Goal: Information Seeking & Learning: Compare options

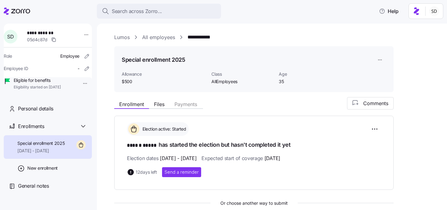
scroll to position [95, 0]
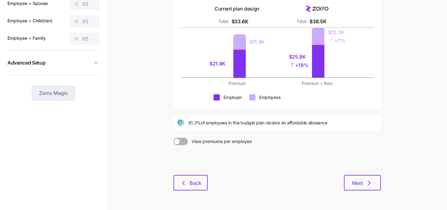
scroll to position [91, 0]
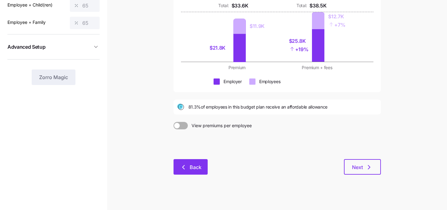
click at [183, 163] on button "Back" at bounding box center [191, 167] width 34 height 16
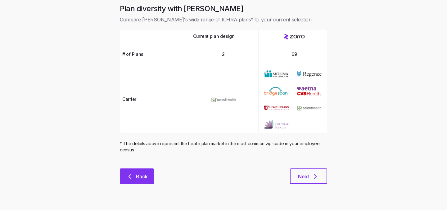
click at [129, 182] on button "Back" at bounding box center [137, 177] width 34 height 16
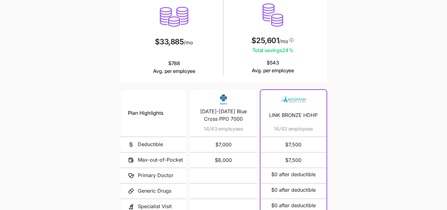
scroll to position [114, 0]
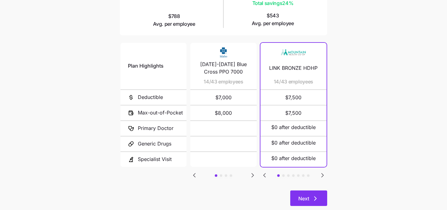
click at [302, 194] on button "Next" at bounding box center [308, 199] width 37 height 16
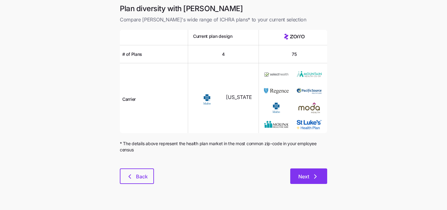
click at [305, 174] on span "Next" at bounding box center [304, 176] width 11 height 7
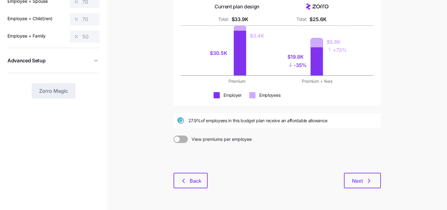
scroll to position [87, 0]
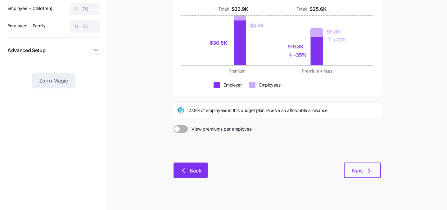
click at [188, 170] on span "Back" at bounding box center [191, 170] width 18 height 7
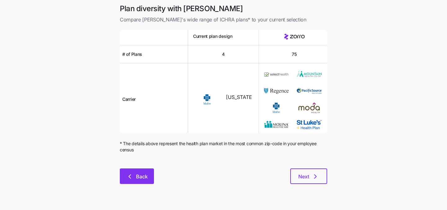
click at [138, 177] on span "Back" at bounding box center [142, 176] width 12 height 7
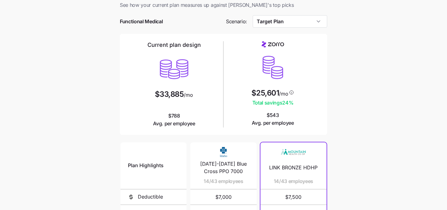
scroll to position [17, 0]
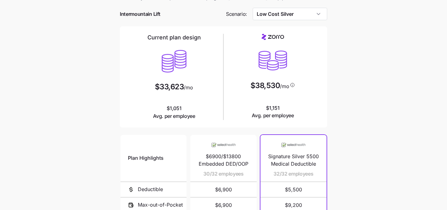
scroll to position [23, 0]
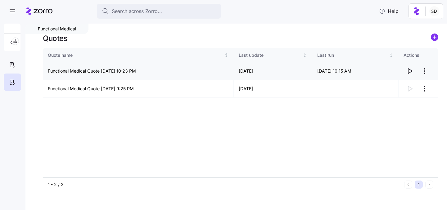
click at [412, 71] on icon "button" at bounding box center [410, 71] width 4 height 5
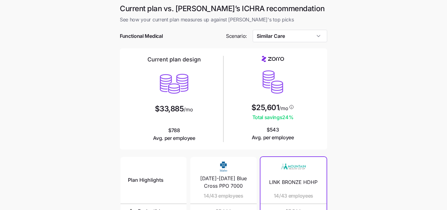
click at [321, 49] on div "Current plan design $33,885 /mo $788 Avg. per employee $25,601 /mo Total saving…" at bounding box center [224, 98] width 208 height 101
click at [316, 40] on input "Similar Care" at bounding box center [290, 36] width 75 height 12
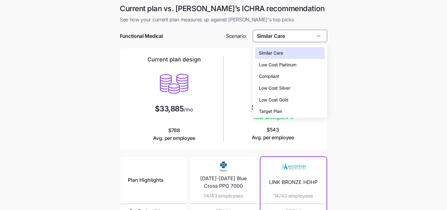
click at [306, 76] on div "Compliant" at bounding box center [290, 77] width 70 height 12
type input "Compliant"
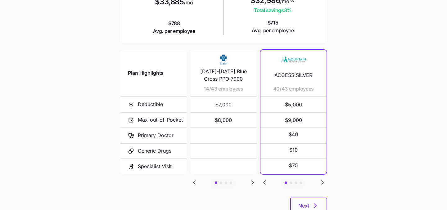
scroll to position [129, 0]
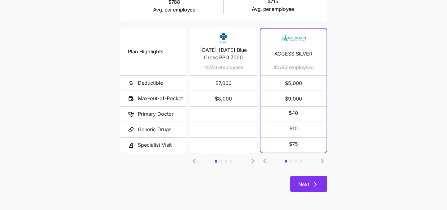
click at [310, 181] on span "Next" at bounding box center [309, 184] width 21 height 7
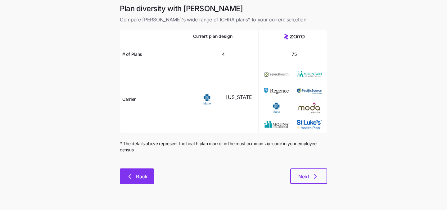
click at [144, 181] on button "Back" at bounding box center [137, 177] width 34 height 16
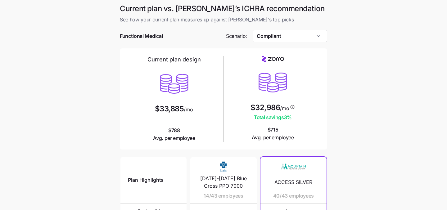
click at [288, 36] on input "Compliant" at bounding box center [290, 36] width 75 height 12
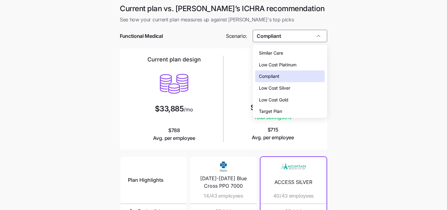
click at [291, 86] on div "Low Cost Silver" at bounding box center [290, 88] width 70 height 12
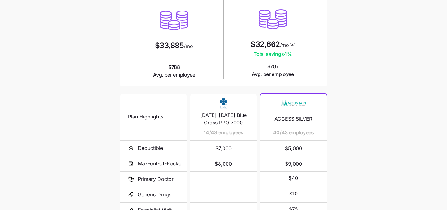
scroll to position [22, 0]
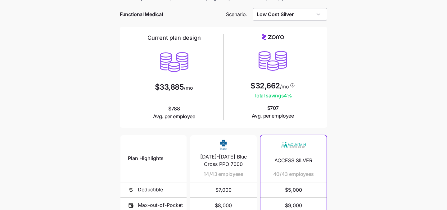
click at [303, 19] on input "Low Cost Silver" at bounding box center [290, 14] width 75 height 12
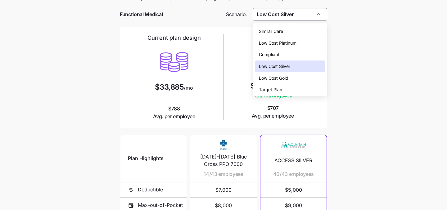
click at [305, 57] on div "Compliant" at bounding box center [290, 55] width 70 height 12
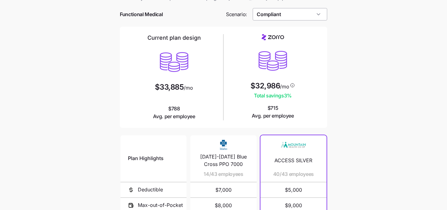
click at [293, 17] on input "Compliant" at bounding box center [290, 14] width 75 height 12
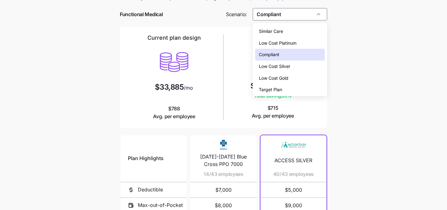
click at [293, 62] on div "Low Cost Silver" at bounding box center [290, 67] width 70 height 12
type input "Low Cost Silver"
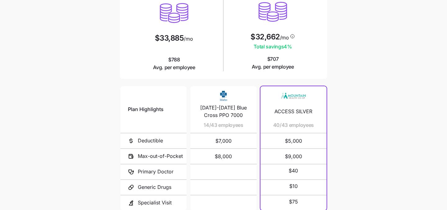
scroll to position [129, 0]
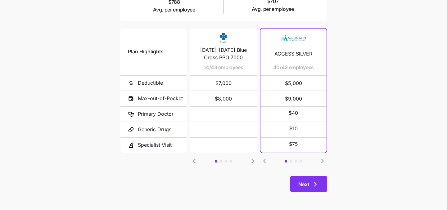
click at [303, 181] on span "Next" at bounding box center [304, 184] width 11 height 7
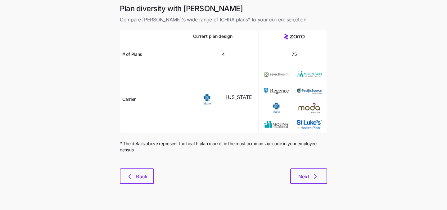
click at [303, 181] on button "Next" at bounding box center [308, 177] width 37 height 16
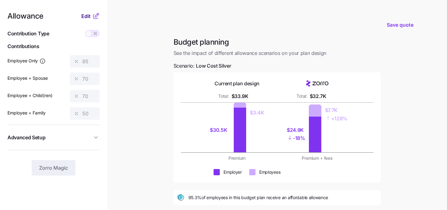
click at [85, 16] on span "Edit" at bounding box center [85, 15] width 9 height 7
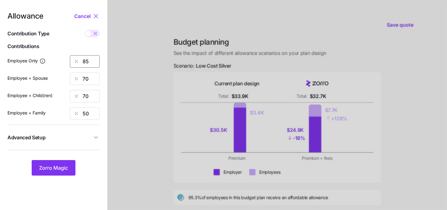
click at [92, 59] on input "85" at bounding box center [85, 61] width 30 height 12
click at [52, 169] on span "Zorro Magic" at bounding box center [53, 167] width 29 height 7
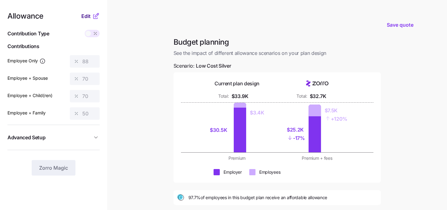
click at [90, 17] on span "Edit" at bounding box center [85, 15] width 9 height 7
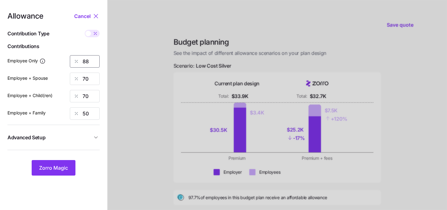
click at [90, 60] on input "88" at bounding box center [85, 61] width 30 height 12
type input "8"
type input "90"
click at [59, 166] on span "Zorro Magic" at bounding box center [53, 167] width 29 height 7
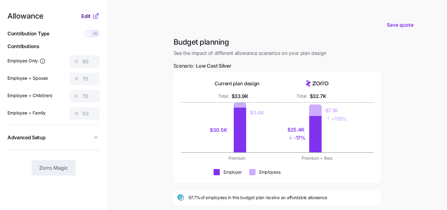
click at [89, 13] on span "Edit" at bounding box center [85, 15] width 9 height 7
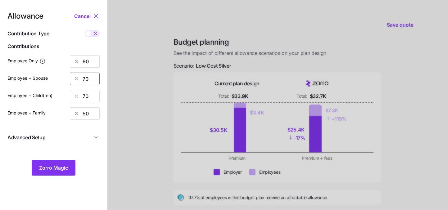
click at [92, 78] on input "70" at bounding box center [85, 79] width 30 height 12
type input "0"
click at [92, 98] on input "70" at bounding box center [85, 96] width 30 height 12
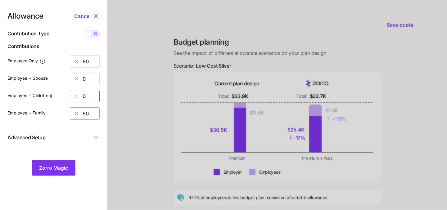
type input "0"
click at [91, 117] on input "50" at bounding box center [85, 113] width 30 height 12
type input "0"
click at [58, 169] on span "Zorro Magic" at bounding box center [53, 167] width 29 height 7
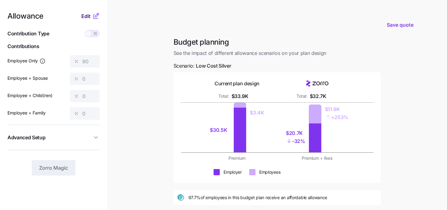
click at [84, 17] on span "Edit" at bounding box center [85, 15] width 9 height 7
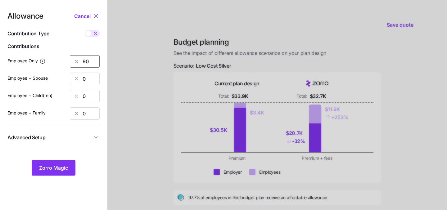
click at [89, 63] on input "90" at bounding box center [85, 61] width 30 height 12
type input "100"
click at [50, 170] on span "Zorro Magic" at bounding box center [53, 167] width 29 height 7
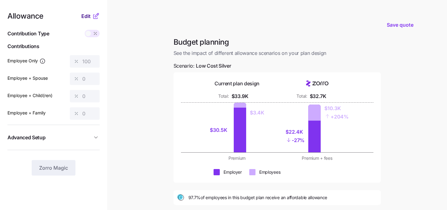
click at [86, 17] on span "Edit" at bounding box center [85, 15] width 9 height 7
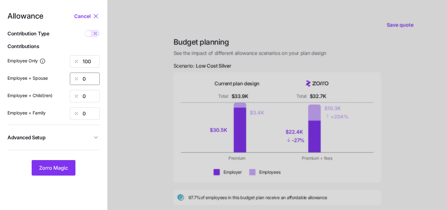
click at [88, 80] on input "0" at bounding box center [85, 79] width 30 height 12
type input "30"
click at [64, 165] on span "Zorro Magic" at bounding box center [53, 167] width 29 height 7
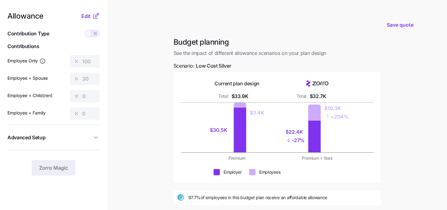
click at [85, 20] on div "Allowance Edit Contribution Type Use classes Contributions Employee Only 100 Em…" at bounding box center [53, 93] width 92 height 163
click at [85, 18] on span "Edit" at bounding box center [85, 15] width 9 height 7
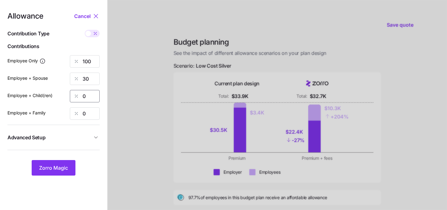
click at [88, 94] on input "0" at bounding box center [85, 96] width 30 height 12
type input "30"
click at [86, 110] on input "0" at bounding box center [85, 113] width 30 height 12
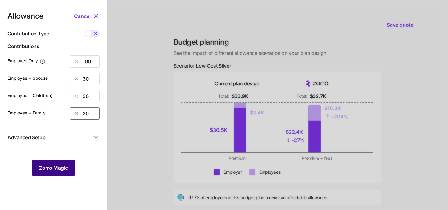
type input "30"
click at [68, 167] on button "Zorro Magic" at bounding box center [54, 168] width 44 height 16
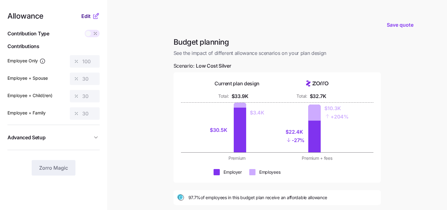
click at [87, 18] on span "Edit" at bounding box center [85, 15] width 9 height 7
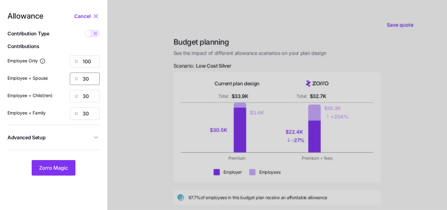
click at [90, 82] on input "30" at bounding box center [85, 79] width 30 height 12
type input "50"
click at [88, 99] on input "30" at bounding box center [85, 96] width 30 height 12
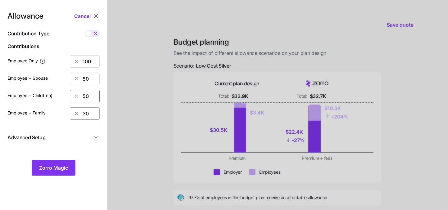
type input "50"
click at [87, 113] on input "30" at bounding box center [85, 113] width 30 height 12
type input "50"
click at [64, 169] on span "Zorro Magic" at bounding box center [53, 167] width 29 height 7
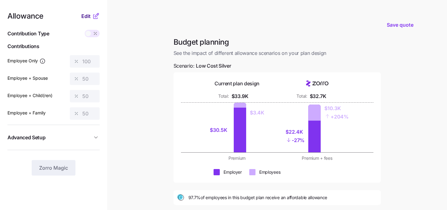
click at [87, 18] on span "Edit" at bounding box center [85, 15] width 9 height 7
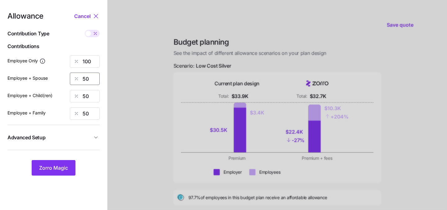
click at [91, 83] on input "50" at bounding box center [85, 79] width 30 height 12
type input "100"
click at [90, 100] on input "50" at bounding box center [85, 96] width 30 height 12
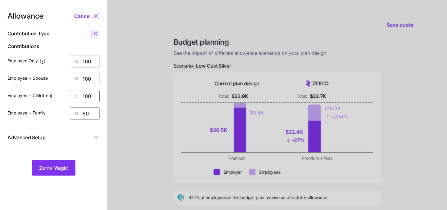
type input "100"
click at [90, 116] on input "50" at bounding box center [85, 113] width 30 height 12
type input "100"
click at [62, 171] on span "Zorro Magic" at bounding box center [53, 167] width 29 height 7
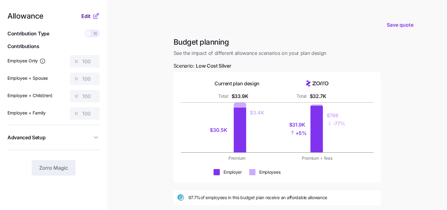
click at [87, 20] on span "Edit" at bounding box center [85, 15] width 9 height 7
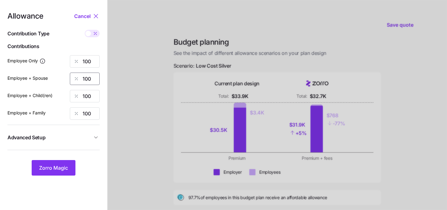
click at [91, 77] on input "100" at bounding box center [85, 79] width 30 height 12
type input "0"
click at [94, 96] on input "100" at bounding box center [85, 96] width 30 height 12
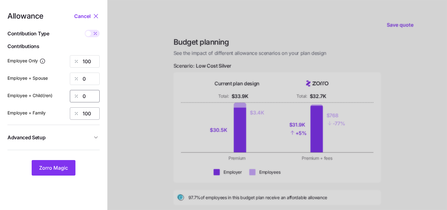
type input "0"
click at [90, 115] on input "100" at bounding box center [85, 113] width 30 height 12
type input "0"
click at [59, 167] on span "Zorro Magic" at bounding box center [53, 167] width 29 height 7
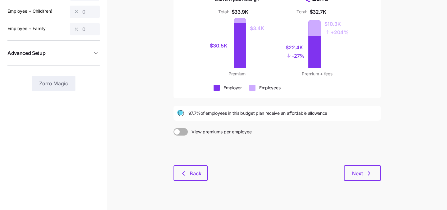
scroll to position [95, 0]
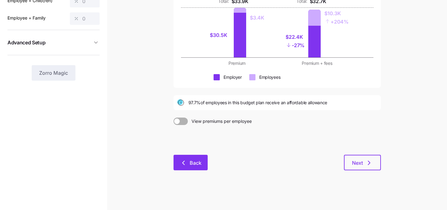
click at [196, 158] on button "Back" at bounding box center [191, 163] width 34 height 16
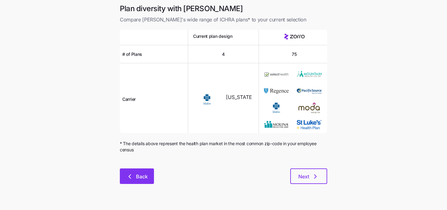
click at [146, 172] on button "Back" at bounding box center [137, 177] width 34 height 16
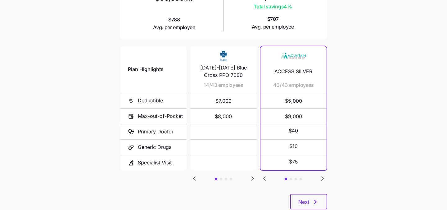
scroll to position [129, 0]
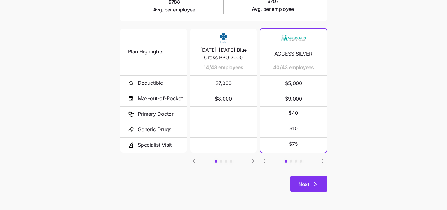
click at [302, 181] on span "Next" at bounding box center [304, 184] width 11 height 7
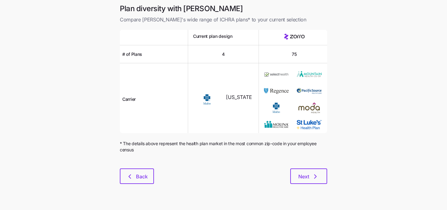
click at [302, 181] on button "Next" at bounding box center [308, 177] width 37 height 16
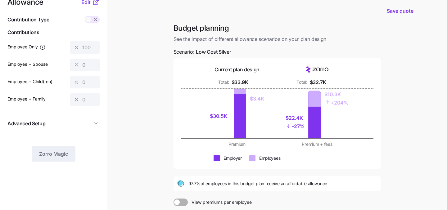
scroll to position [95, 0]
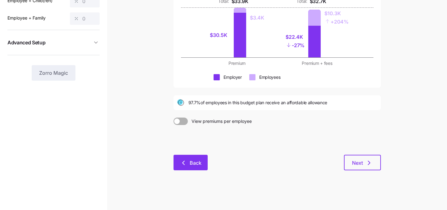
click at [195, 161] on span "Back" at bounding box center [196, 162] width 12 height 7
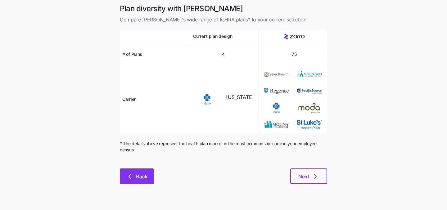
click at [137, 179] on span "Back" at bounding box center [142, 176] width 12 height 7
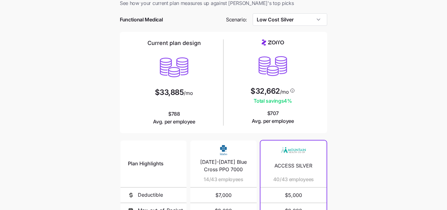
scroll to position [21, 0]
